Goal: Task Accomplishment & Management: Manage account settings

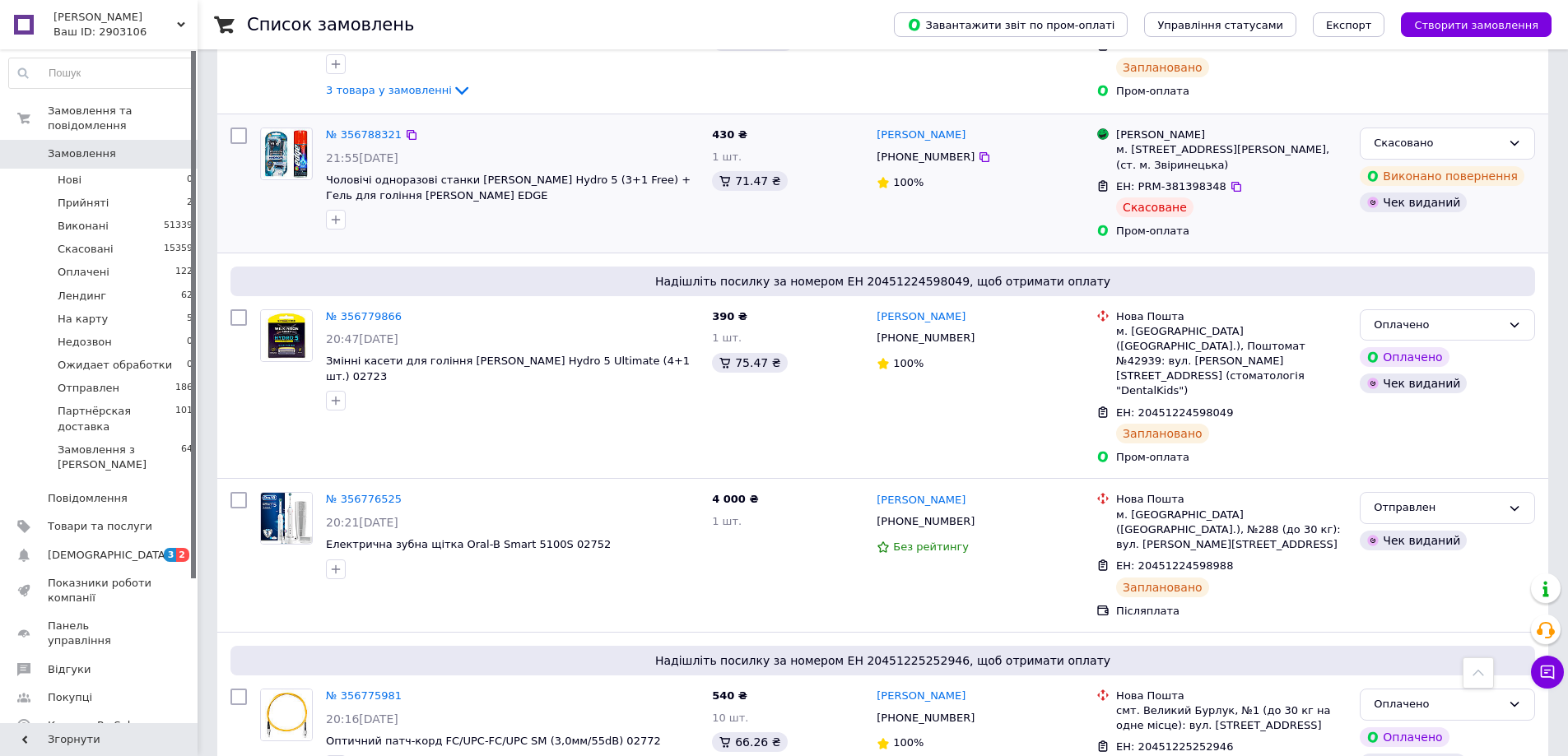
scroll to position [4396, 0]
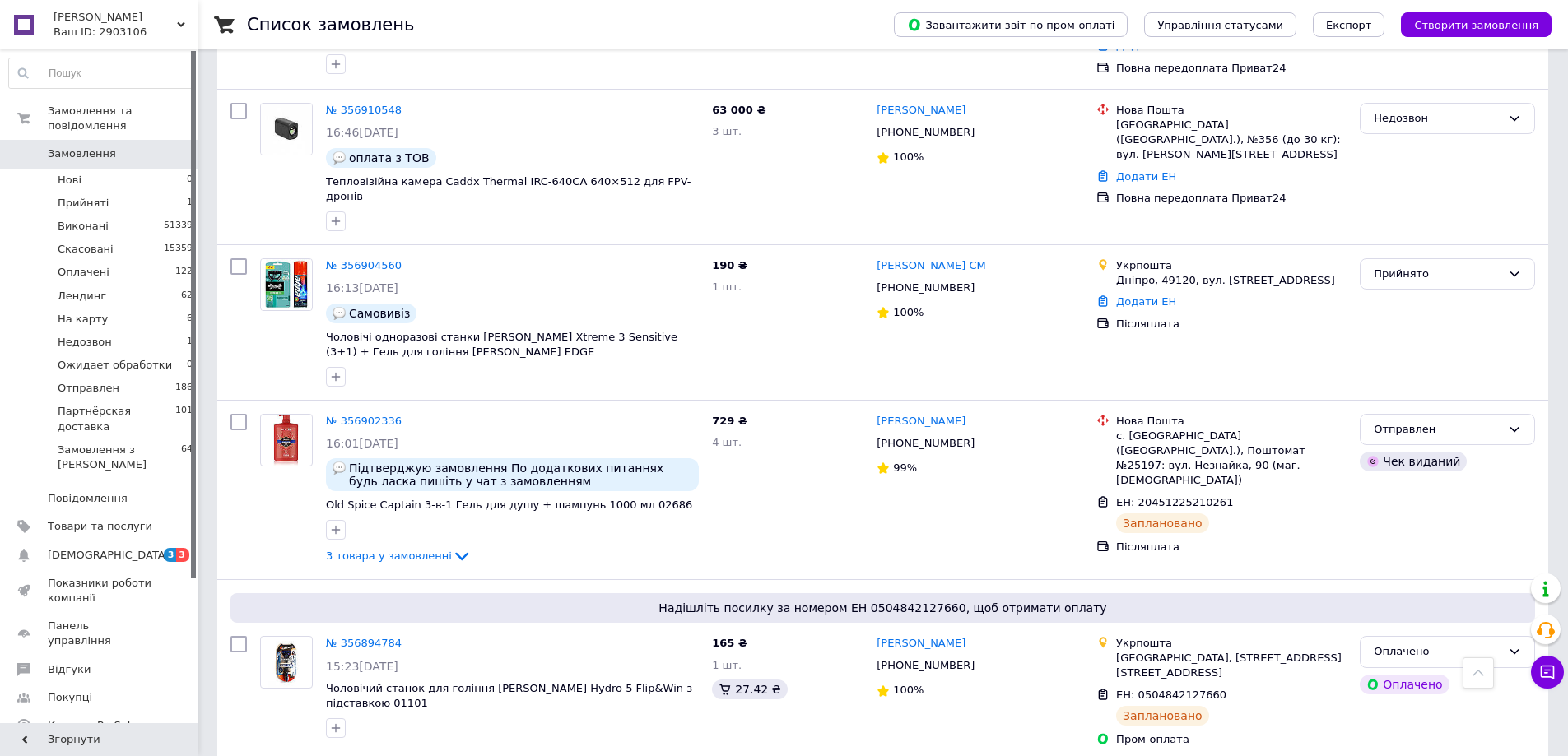
scroll to position [121, 0]
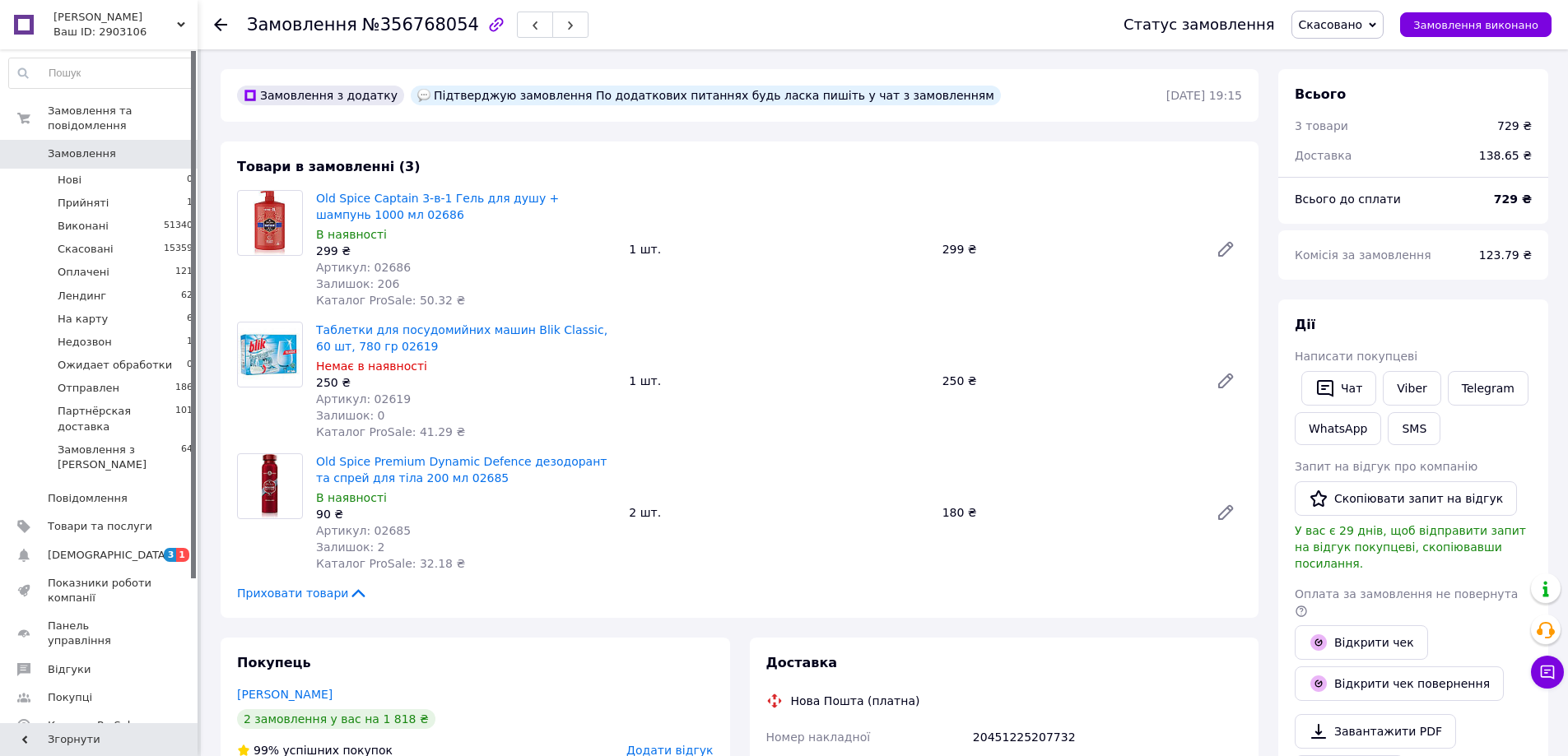
scroll to position [260, 0]
